Goal: Information Seeking & Learning: Learn about a topic

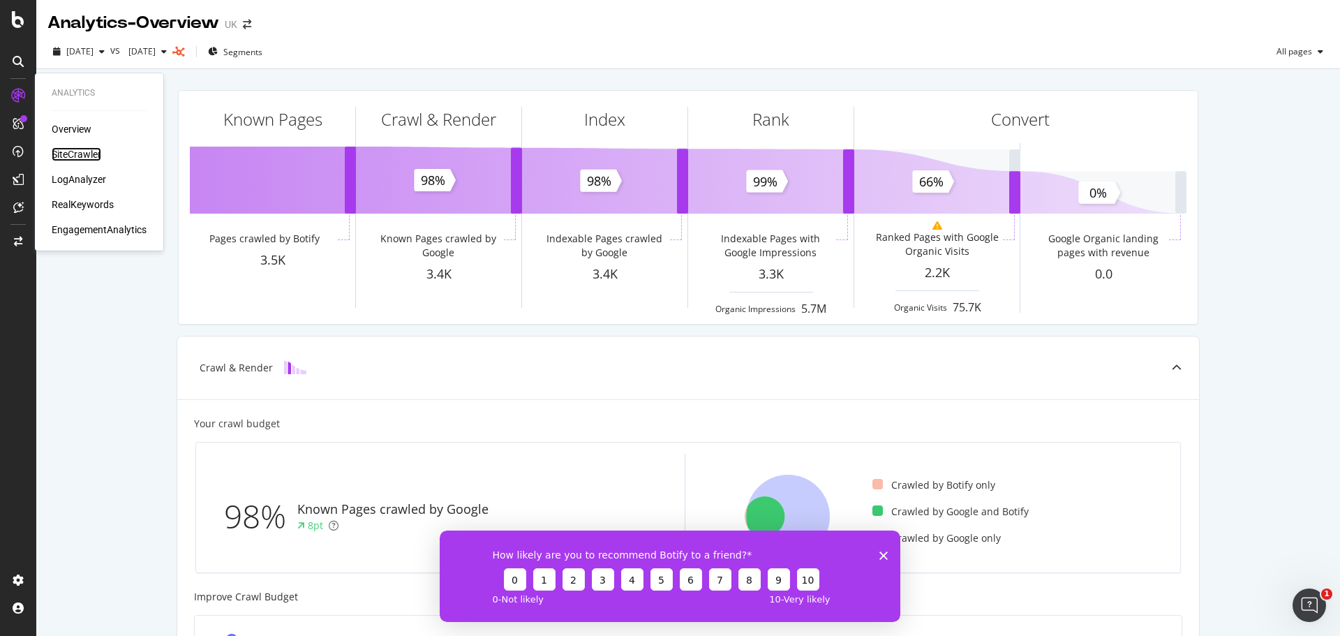
click at [94, 151] on div "SiteCrawler" at bounding box center [77, 154] width 50 height 14
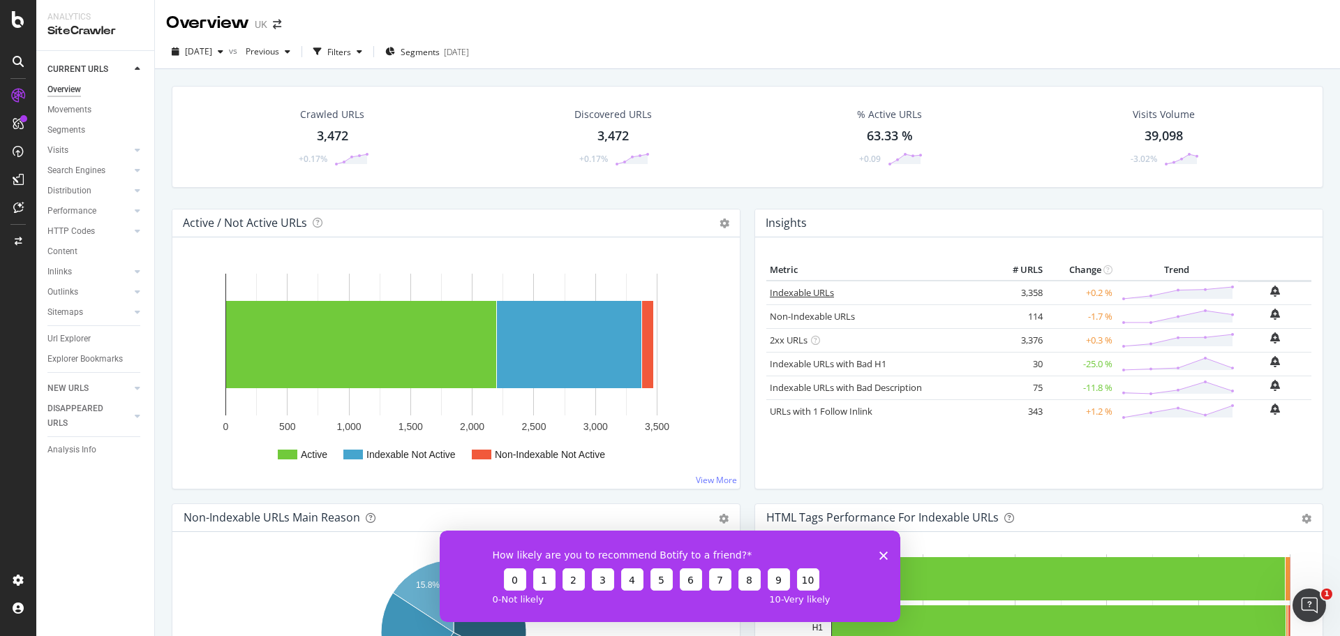
click at [800, 289] on link "Indexable URLs" at bounding box center [802, 292] width 64 height 13
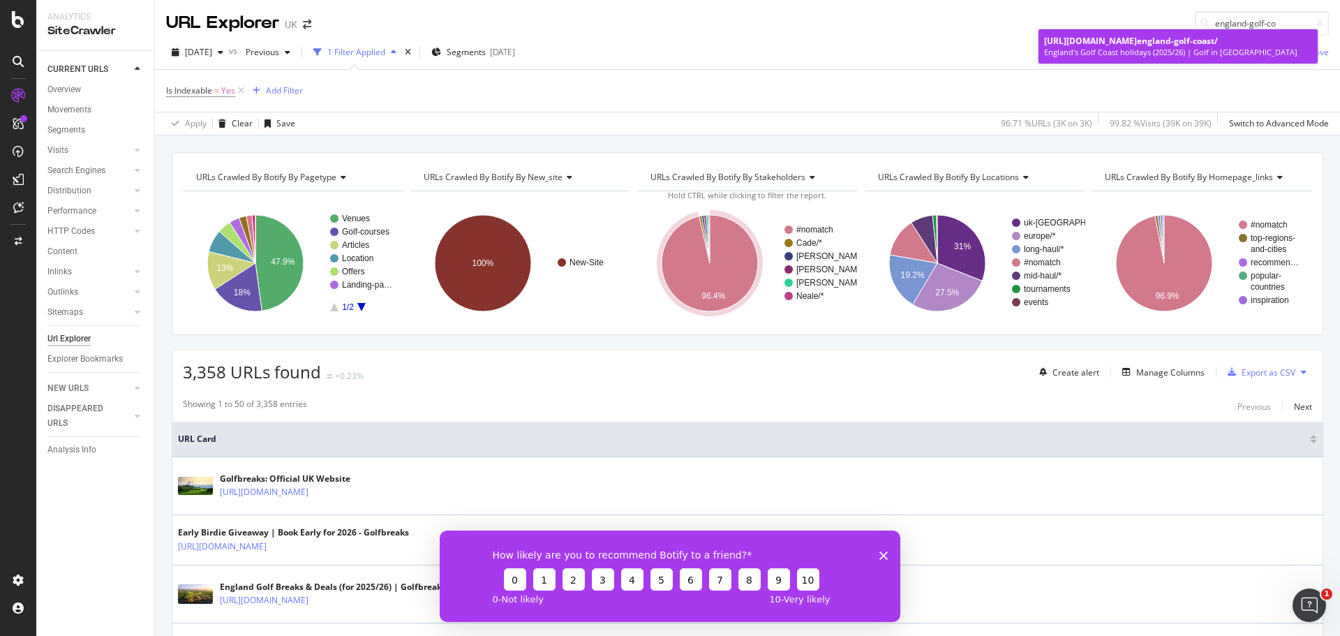
type input "england-golf-co"
click at [1184, 47] on div "[URL][DOMAIN_NAME] [GEOGRAPHIC_DATA]-golf-co ast/" at bounding box center [1178, 41] width 268 height 12
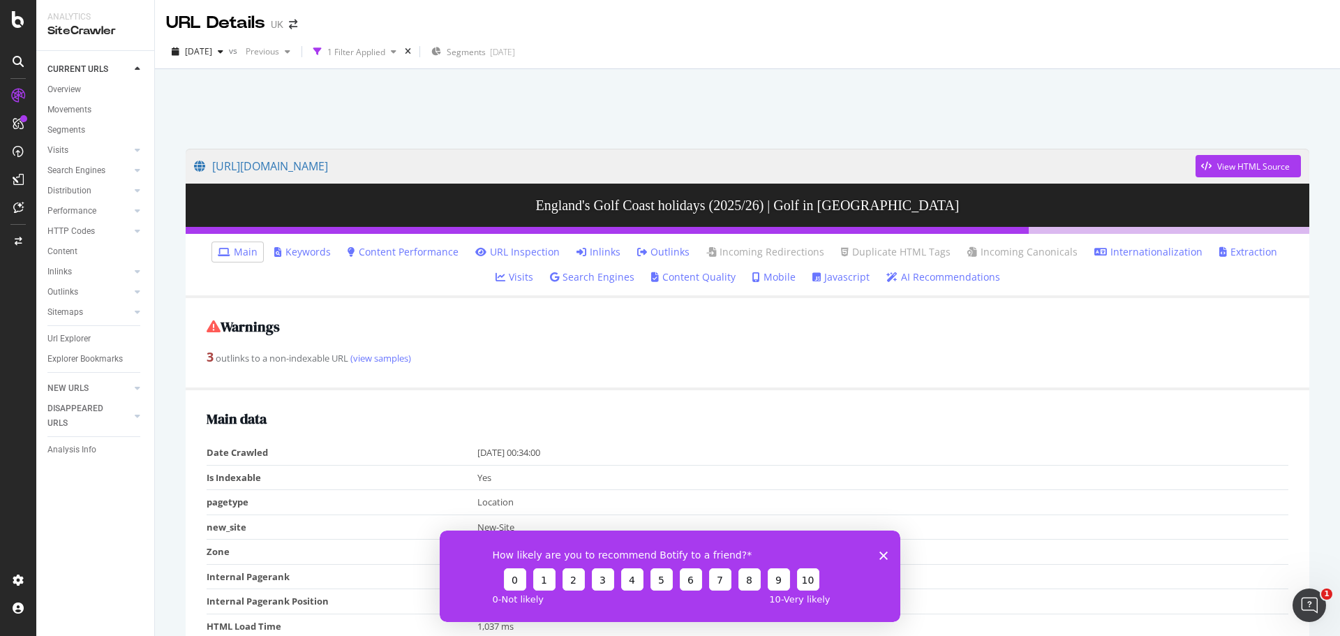
click at [576, 248] on link "Inlinks" at bounding box center [598, 252] width 44 height 14
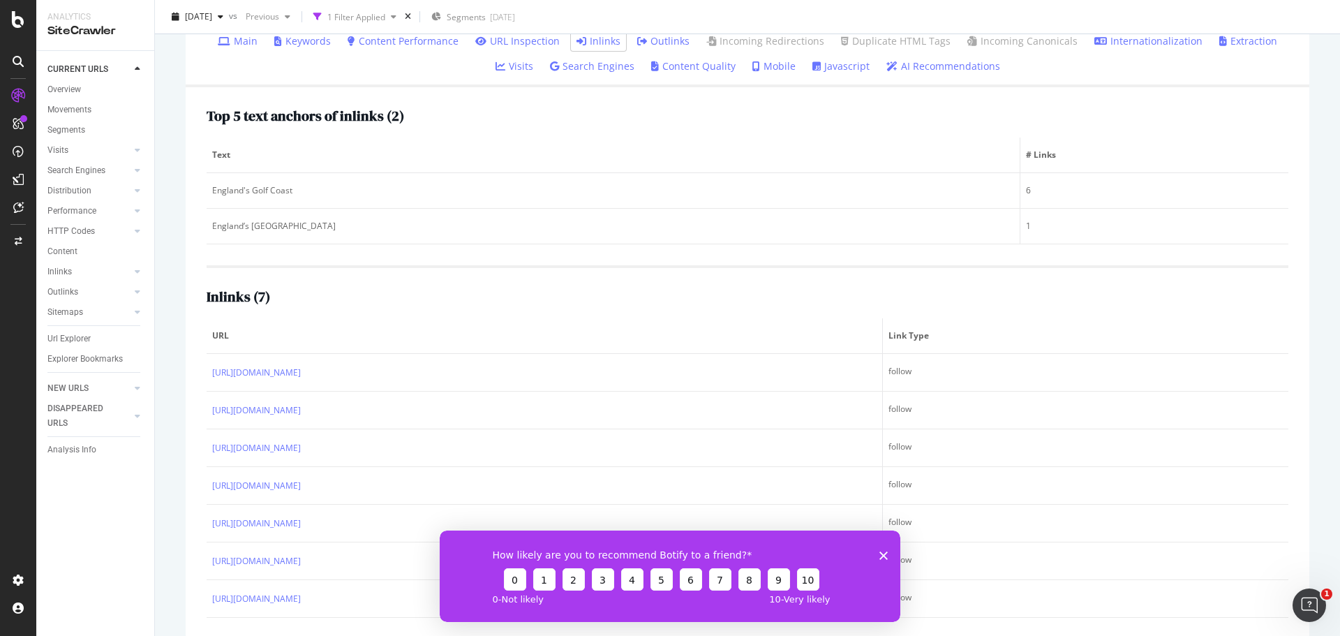
scroll to position [228, 0]
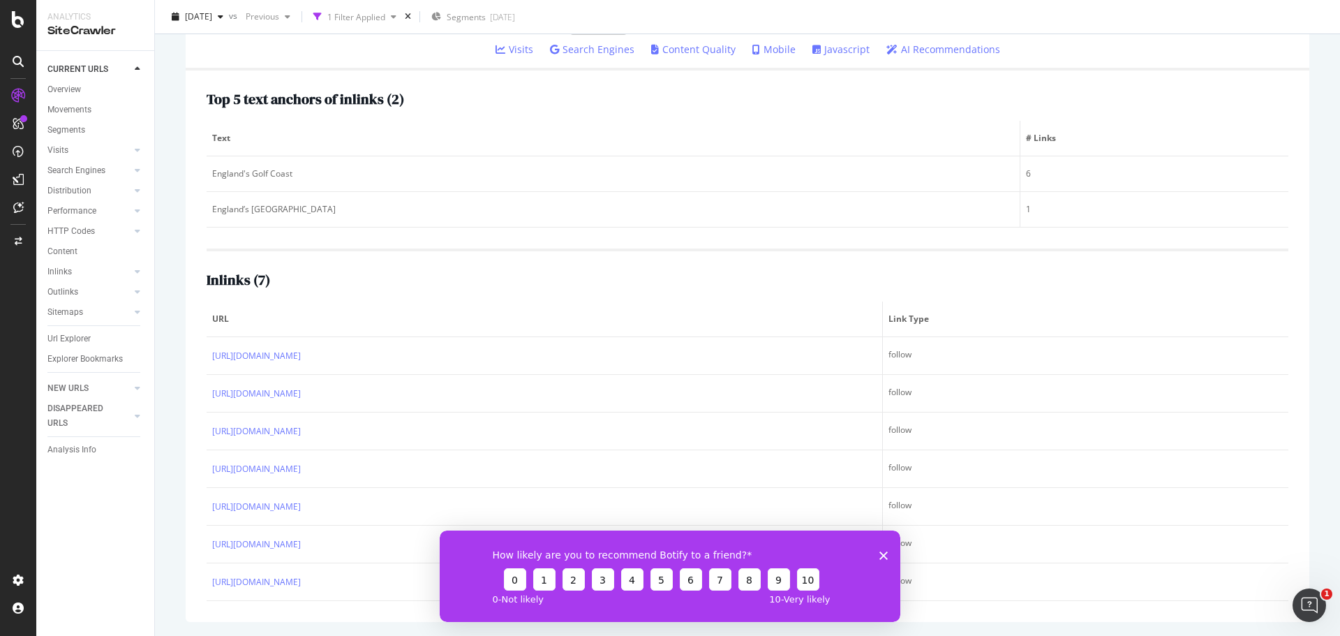
click at [882, 554] on icon "Close survey" at bounding box center [883, 555] width 8 height 8
